Goal: Task Accomplishment & Management: Use online tool/utility

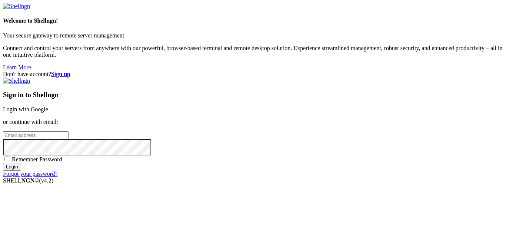
click at [48, 106] on link "Login with Google" at bounding box center [25, 109] width 45 height 6
drag, startPoint x: 199, startPoint y: 179, endPoint x: 316, endPoint y: 224, distance: 125.5
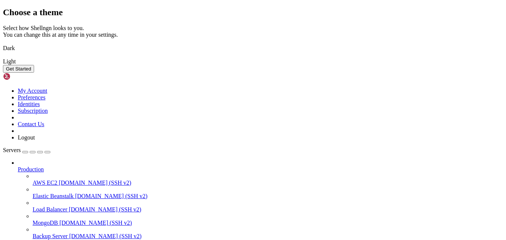
click at [3, 43] on img at bounding box center [3, 43] width 0 height 0
click at [34, 73] on button "Get Started" at bounding box center [18, 69] width 31 height 8
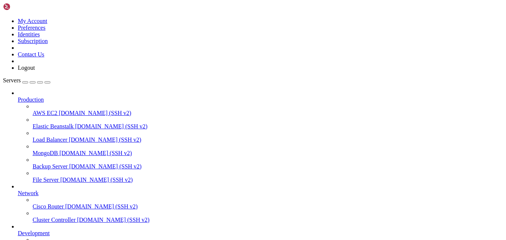
click at [3, 18] on icon at bounding box center [3, 18] width 0 height 0
click at [47, 24] on link "My Account" at bounding box center [33, 21] width 30 height 6
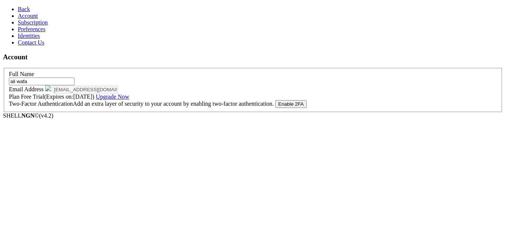
click at [18, 7] on link "Back" at bounding box center [24, 9] width 12 height 6
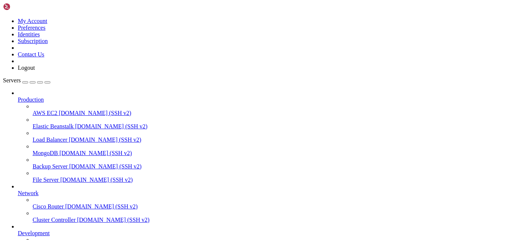
click at [44, 96] on span "Production" at bounding box center [31, 99] width 26 height 6
click at [25, 82] on div "button" at bounding box center [25, 82] width 0 height 0
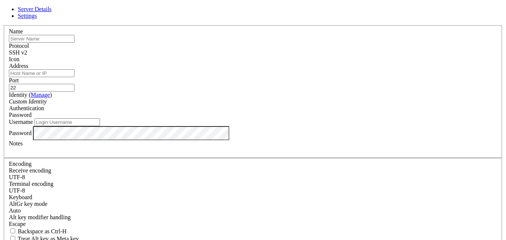
click at [74, 43] on input "text" at bounding box center [42, 39] width 66 height 8
